Goal: Information Seeking & Learning: Learn about a topic

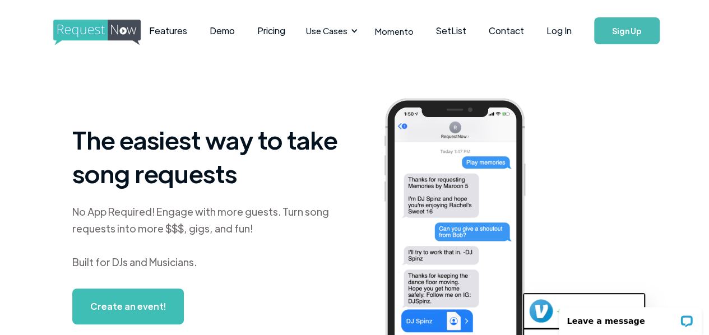
click at [47, 113] on div "The easiest way to take song requests No App Required! Engage with more guests.…" at bounding box center [355, 249] width 642 height 374
click at [198, 35] on link "Features" at bounding box center [168, 30] width 61 height 35
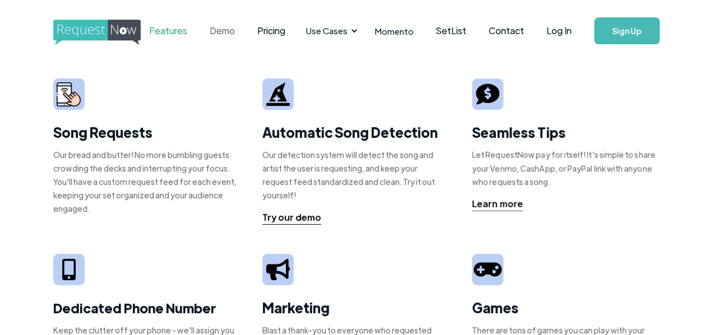
click at [246, 31] on link "Demo" at bounding box center [222, 30] width 48 height 35
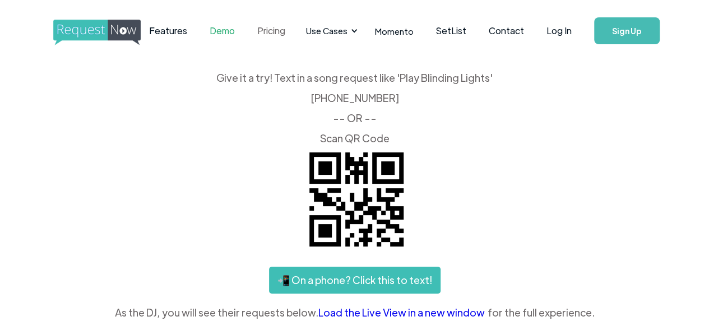
click at [295, 32] on link "Pricing" at bounding box center [271, 30] width 50 height 35
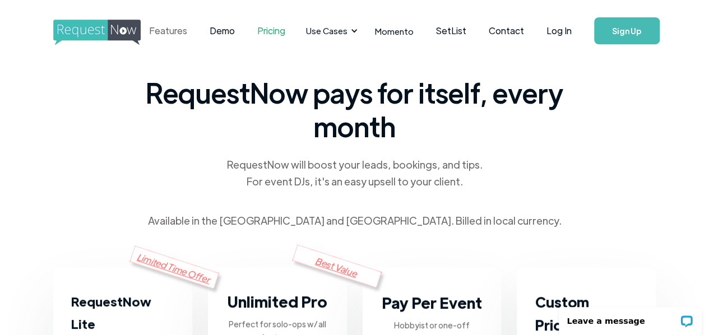
click at [179, 31] on link "Features" at bounding box center [168, 30] width 61 height 35
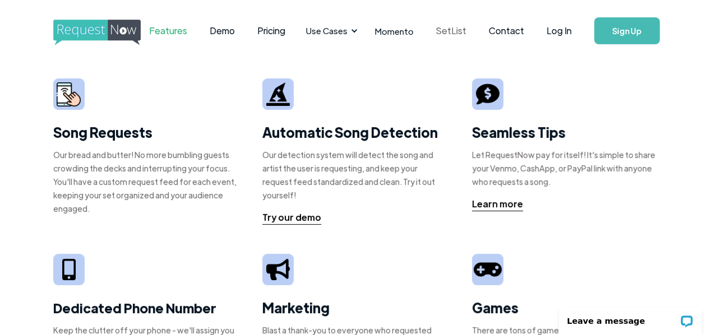
click at [475, 32] on link "SetList" at bounding box center [451, 30] width 53 height 35
